Goal: Find contact information: Find contact information

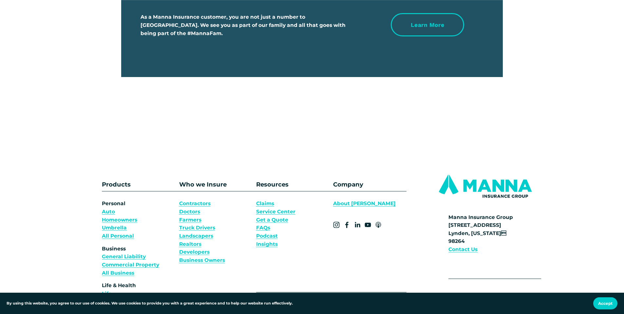
scroll to position [2444, 0]
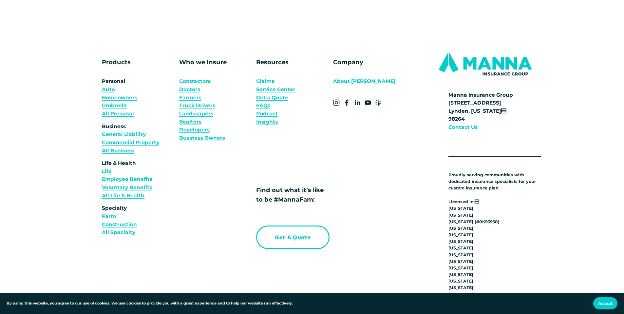
click at [471, 130] on strong "Contact Us" at bounding box center [463, 127] width 29 height 6
